Goal: Information Seeking & Learning: Learn about a topic

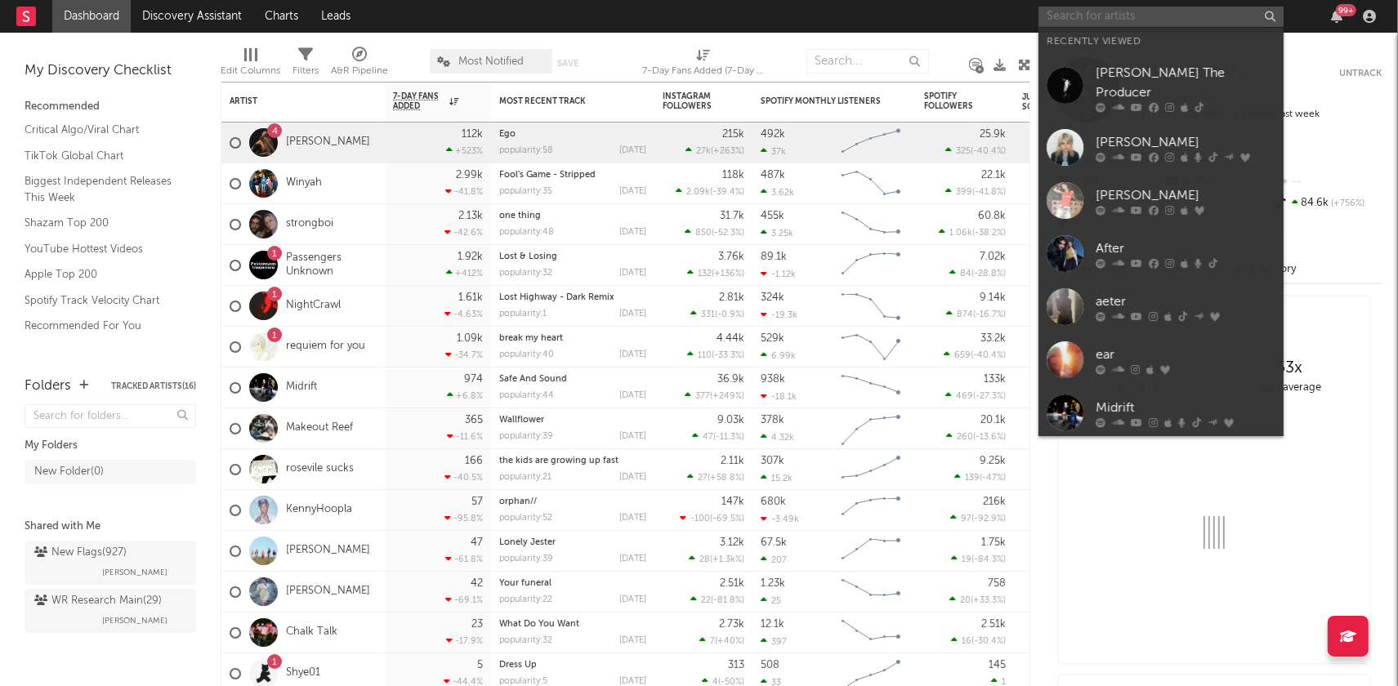
click at [1078, 25] on input "text" at bounding box center [1161, 17] width 245 height 20
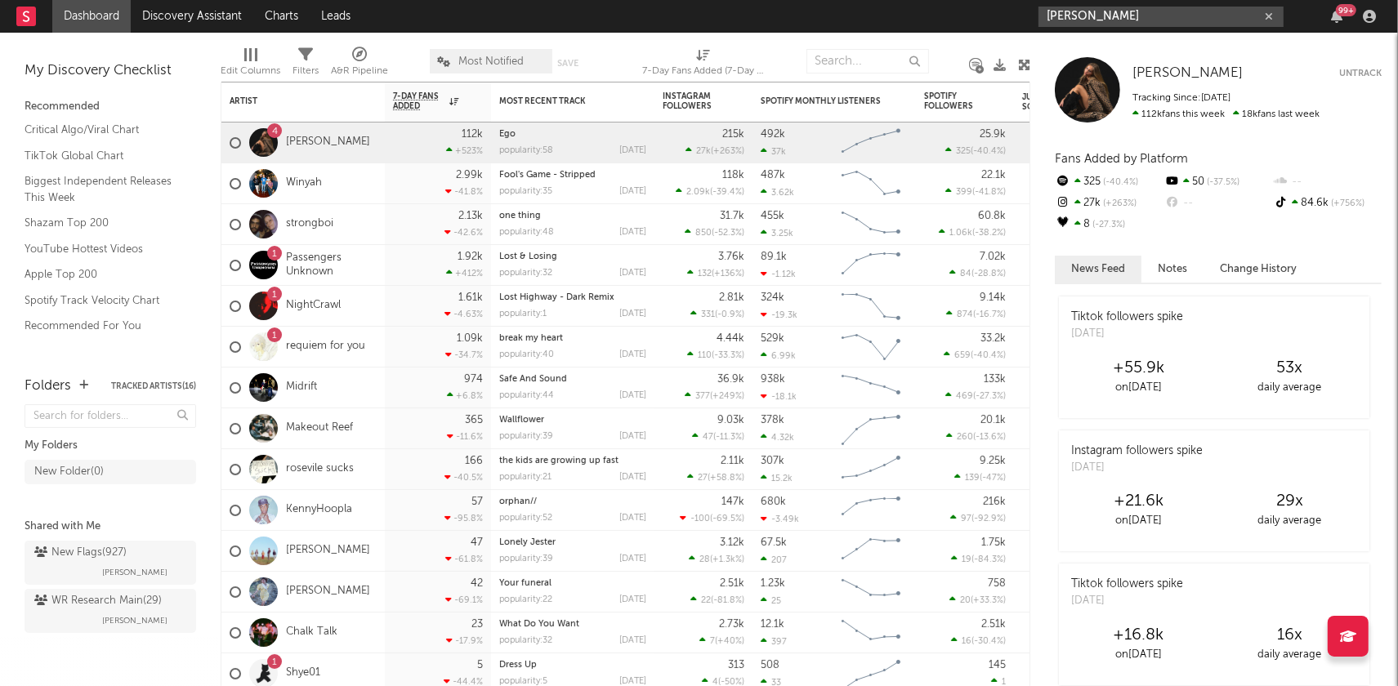
click at [1154, 18] on input "[PERSON_NAME]" at bounding box center [1161, 17] width 245 height 20
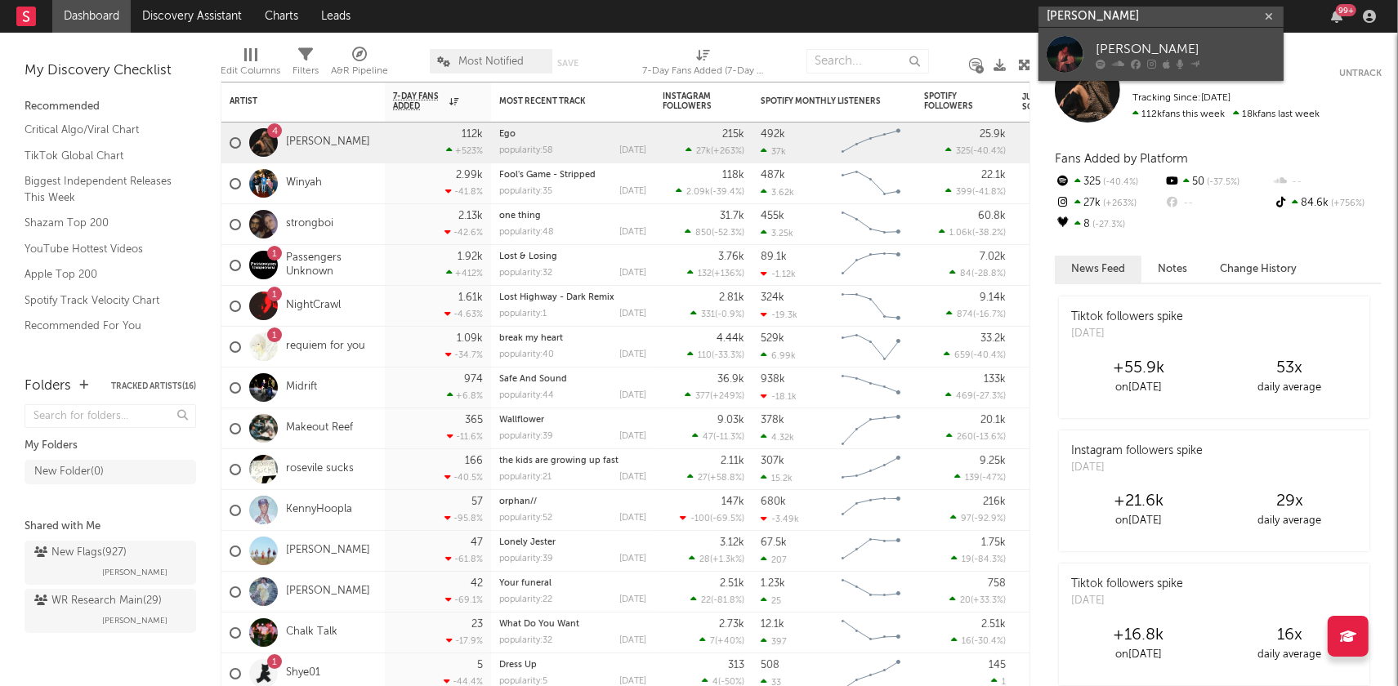
type input "[PERSON_NAME]"
click at [1151, 56] on div "[PERSON_NAME]" at bounding box center [1186, 49] width 180 height 20
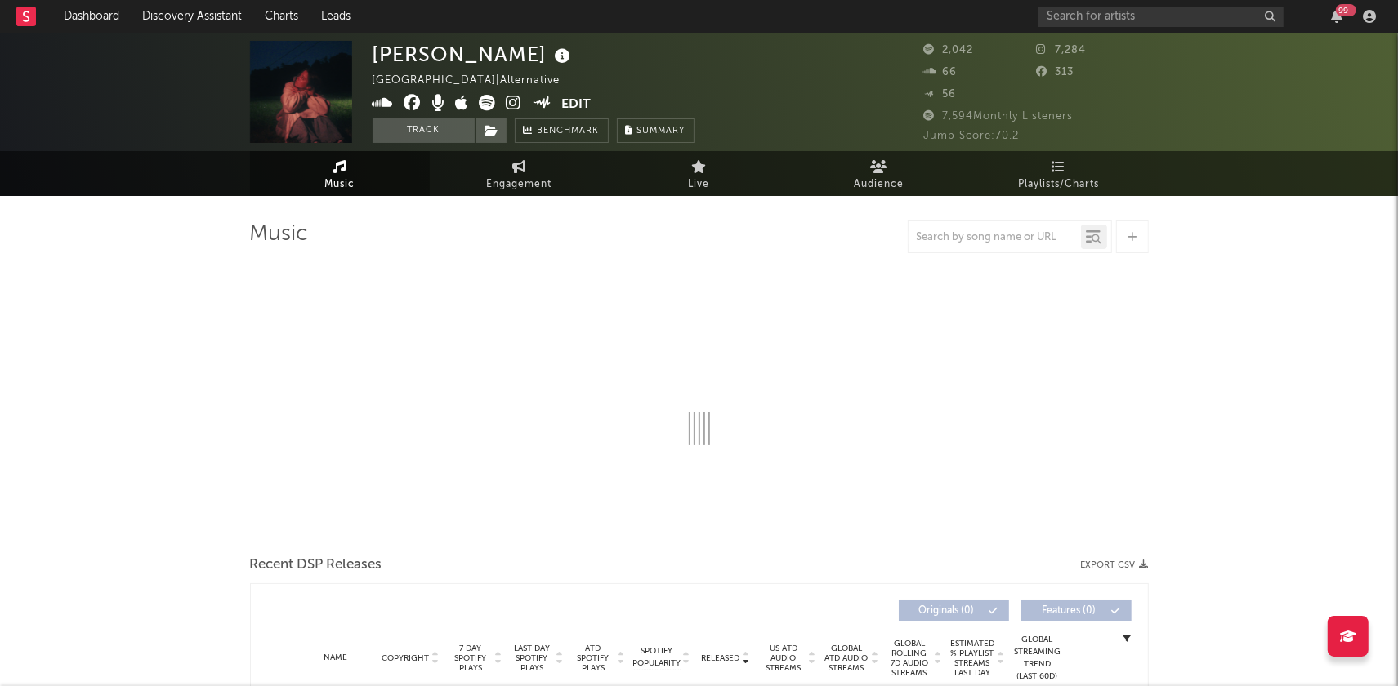
select select "1w"
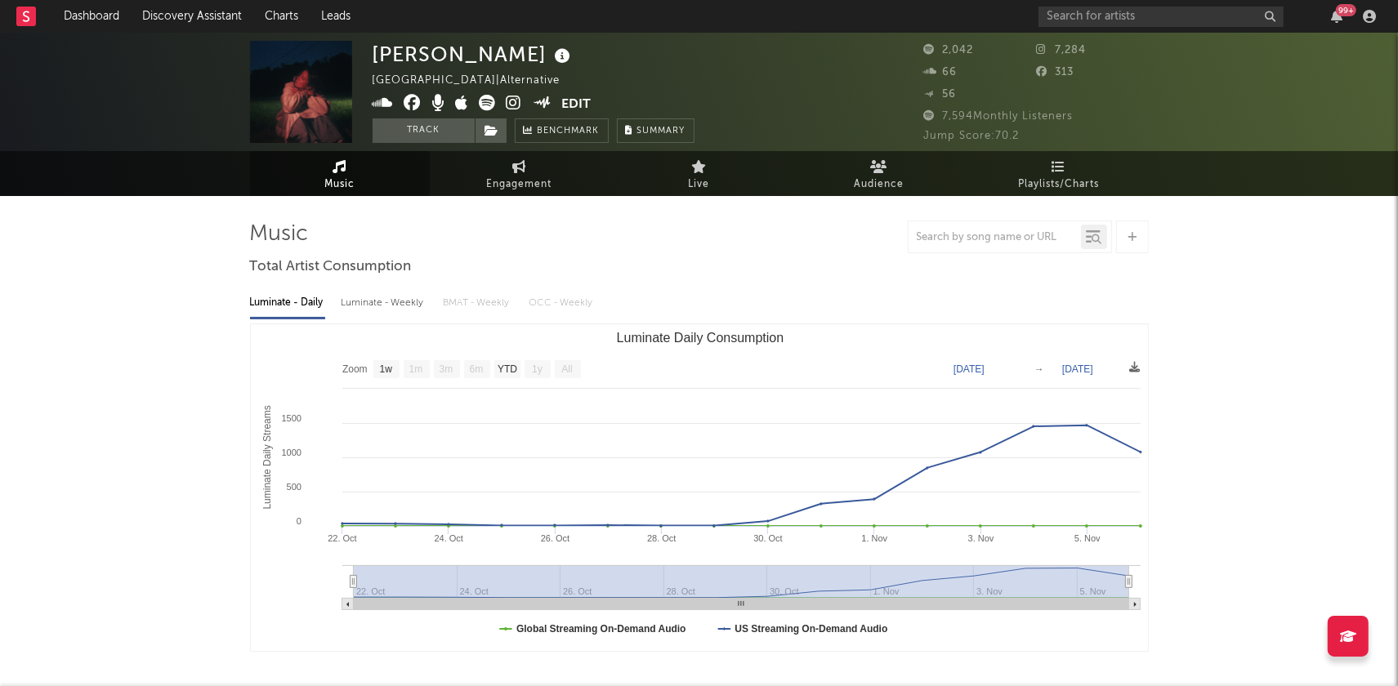
click at [513, 100] on icon at bounding box center [515, 103] width 16 height 16
